Goal: Find specific page/section: Find specific page/section

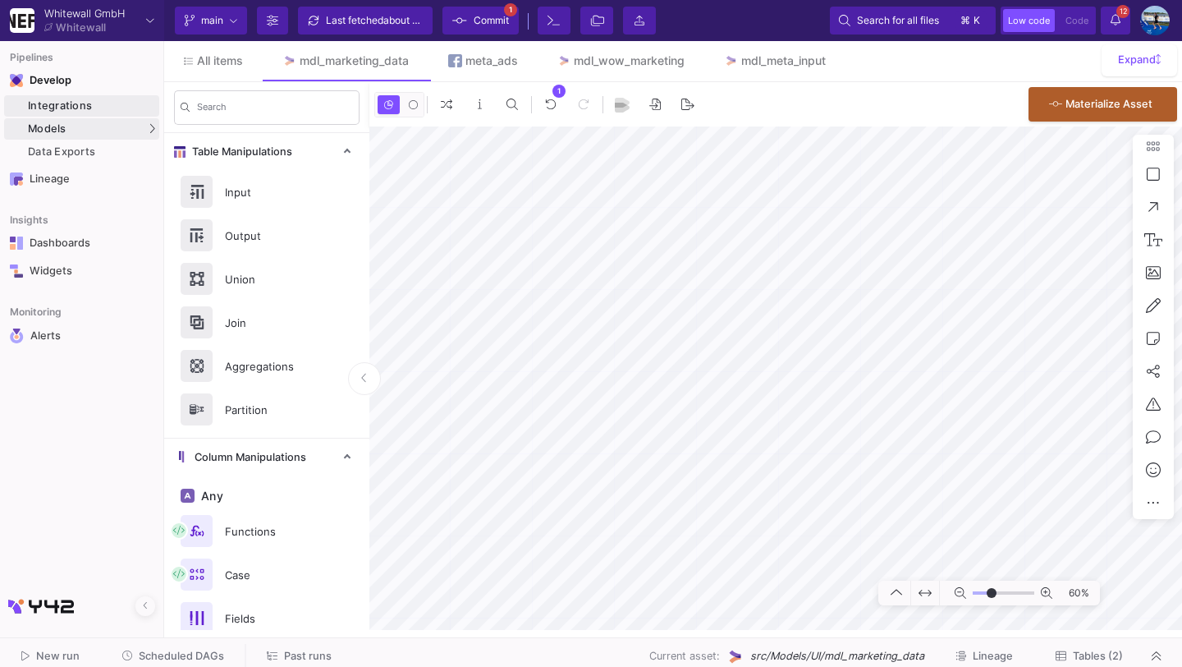
type input "-24"
click at [90, 107] on div "Integrations" at bounding box center [91, 105] width 127 height 13
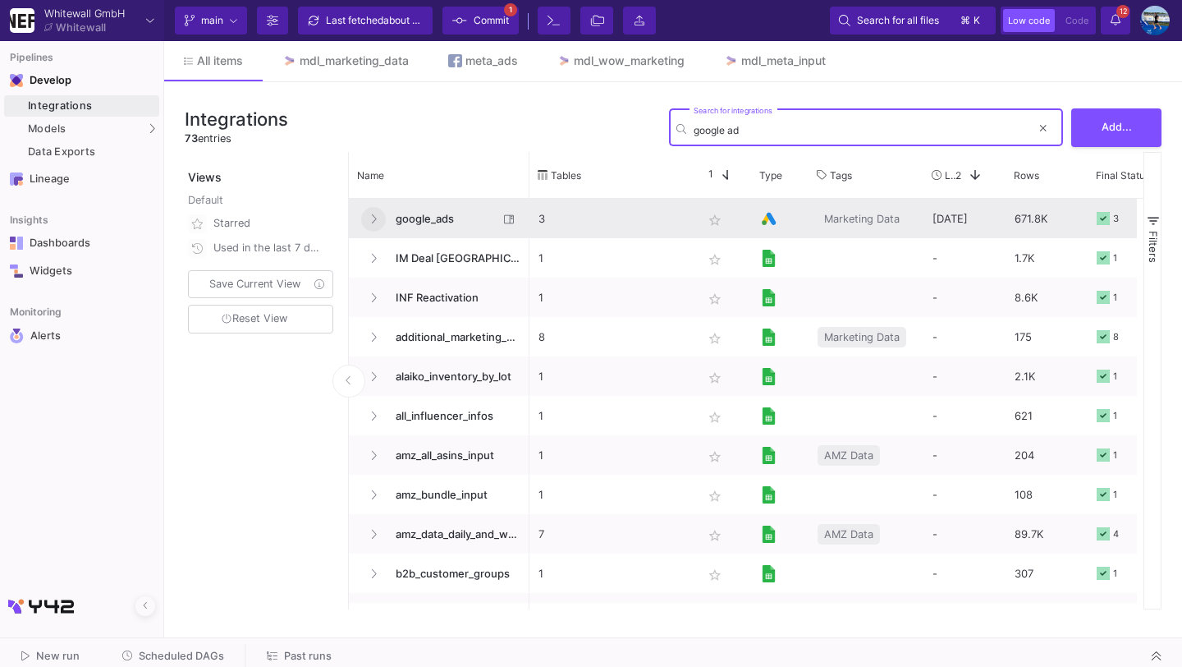
type input "google ad"
click at [379, 223] on button at bounding box center [373, 219] width 25 height 25
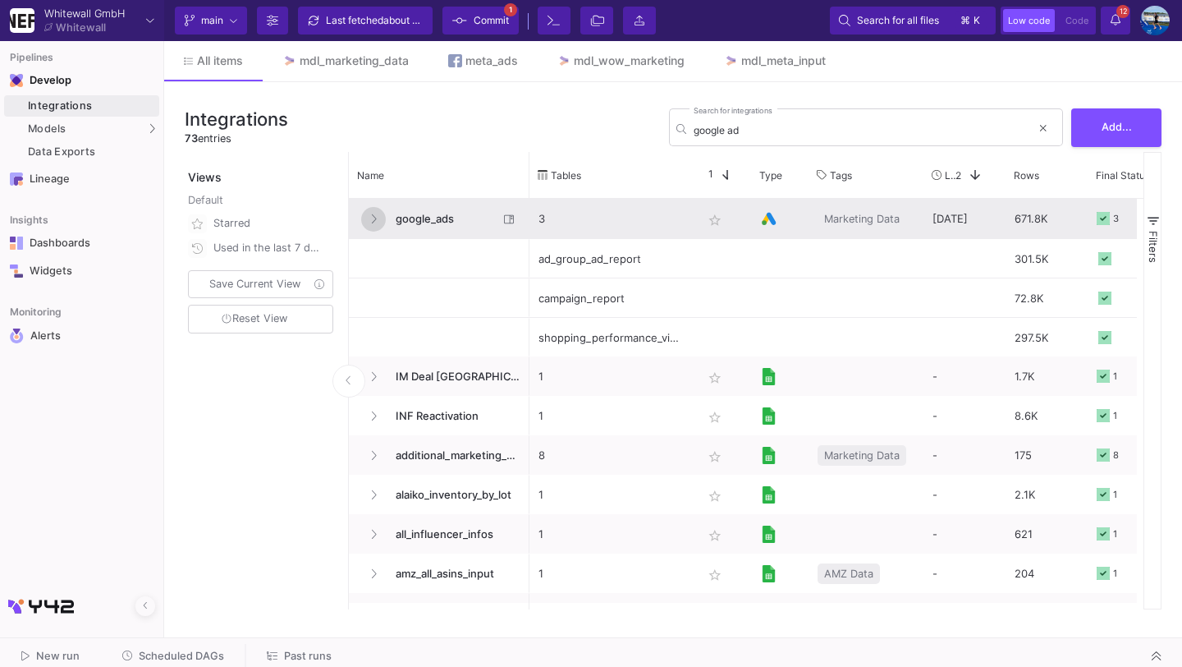
click at [379, 223] on button at bounding box center [373, 219] width 25 height 25
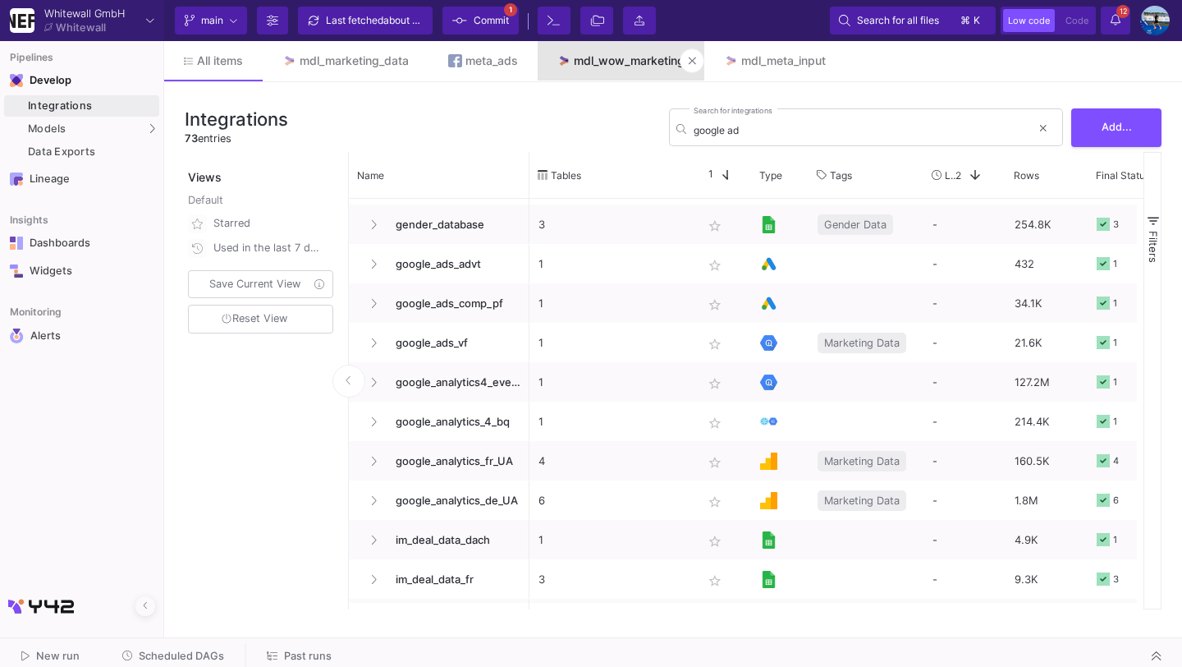
click at [590, 67] on link "mdl_wow_marketing" at bounding box center [622, 60] width 168 height 39
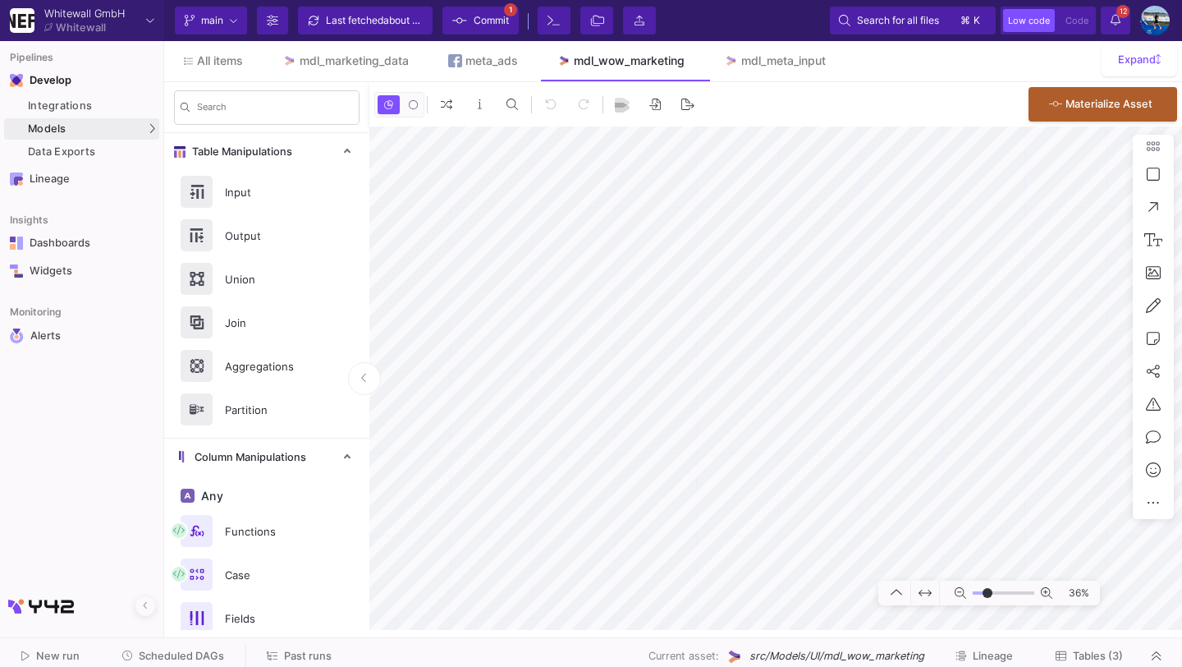
type input "-10"
